Goal: Task Accomplishment & Management: Manage account settings

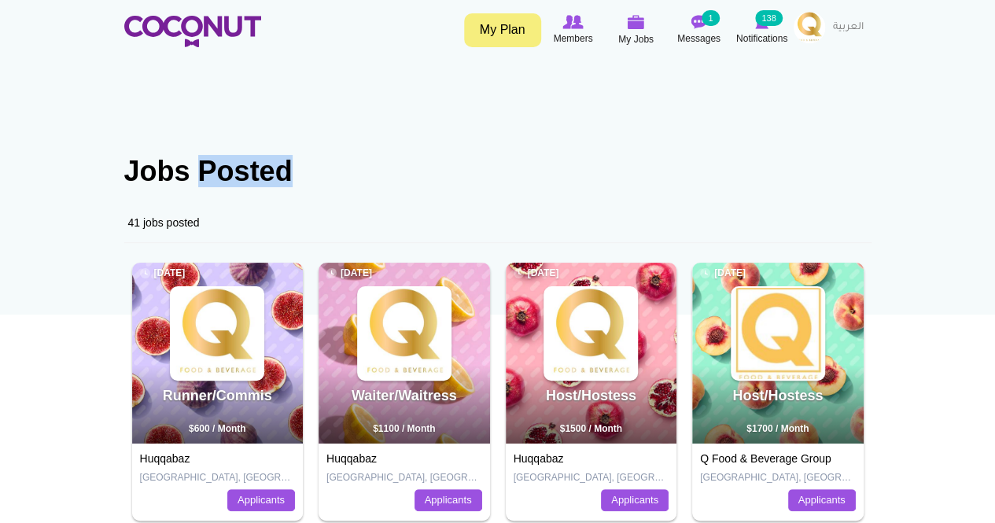
drag, startPoint x: 209, startPoint y: 172, endPoint x: 421, endPoint y: 179, distance: 211.8
click at [421, 179] on h1 "Jobs Posted" at bounding box center [497, 171] width 747 height 31
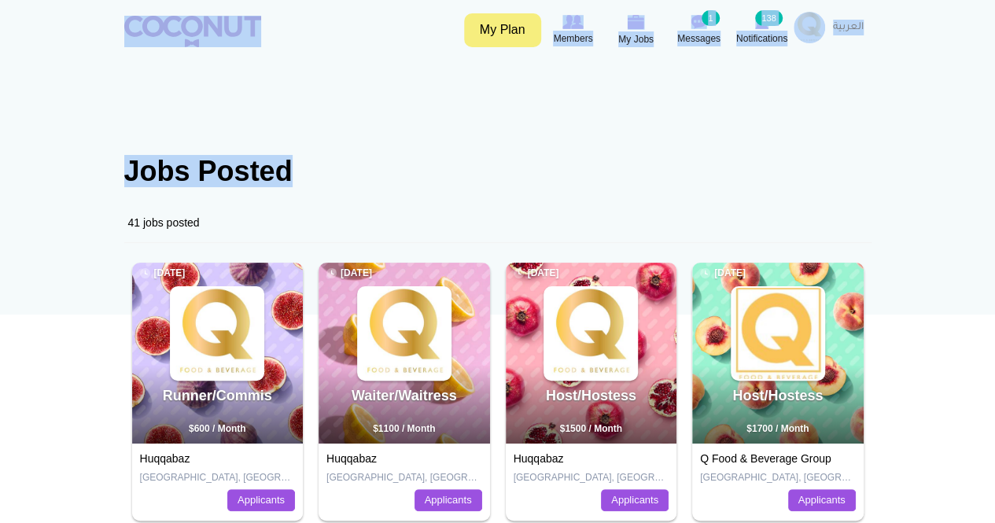
drag, startPoint x: 324, startPoint y: 175, endPoint x: 85, endPoint y: 158, distance: 239.8
click at [390, 176] on h1 "Jobs Posted" at bounding box center [497, 171] width 747 height 31
drag, startPoint x: 294, startPoint y: 174, endPoint x: 80, endPoint y: 176, distance: 214.0
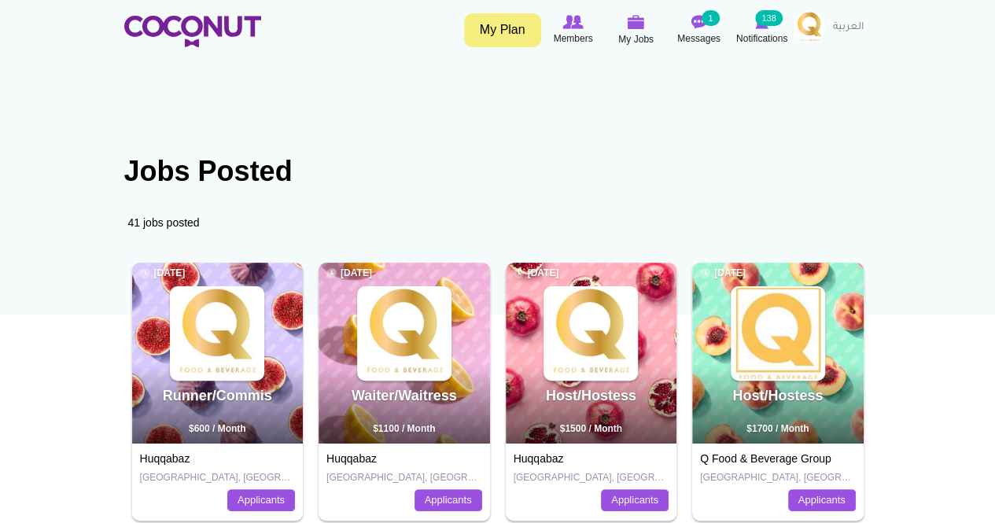
click at [382, 186] on h1 "Jobs Posted" at bounding box center [497, 171] width 747 height 31
click at [288, 176] on h1 "Jobs Posted" at bounding box center [497, 171] width 747 height 31
drag, startPoint x: 318, startPoint y: 174, endPoint x: 125, endPoint y: 182, distance: 192.9
click at [125, 182] on h1 "Jobs Posted" at bounding box center [497, 171] width 747 height 31
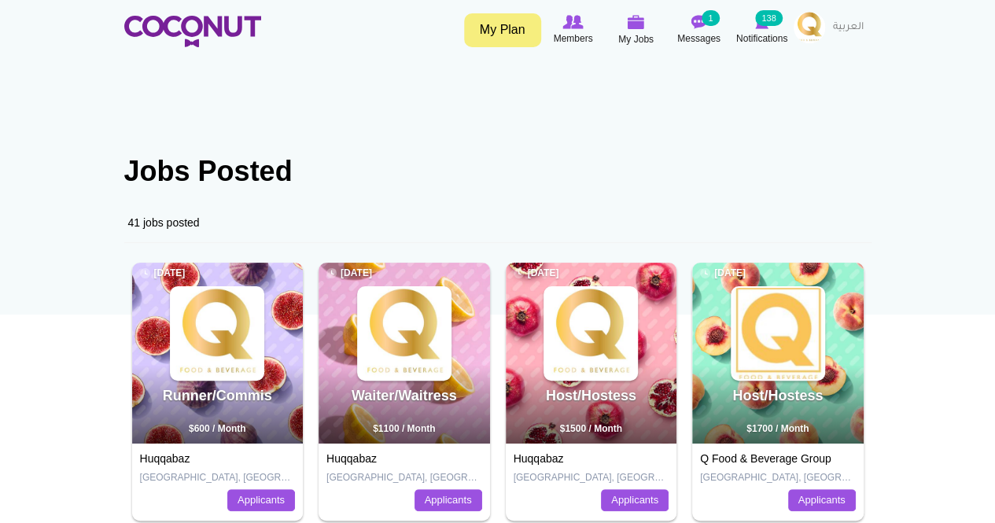
click at [370, 169] on h1 "Jobs Posted" at bounding box center [497, 171] width 747 height 31
